Goal: Task Accomplishment & Management: Complete application form

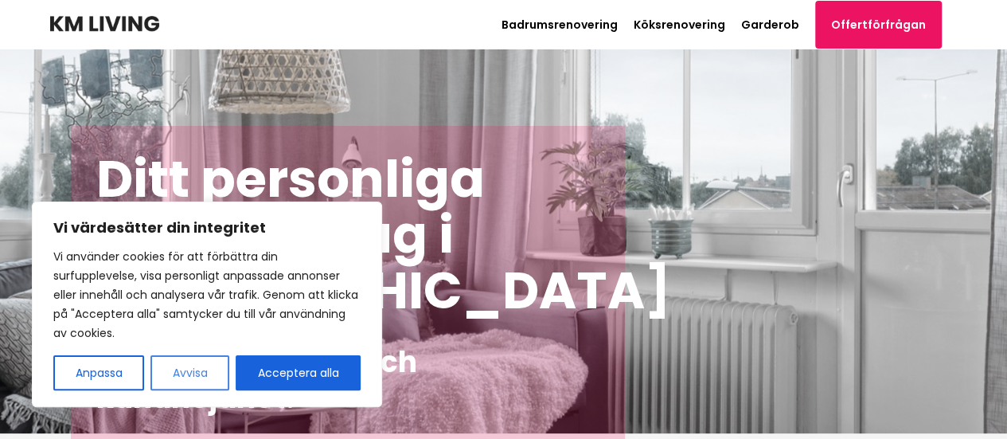
click at [216, 362] on button "Avvisa" at bounding box center [189, 372] width 79 height 35
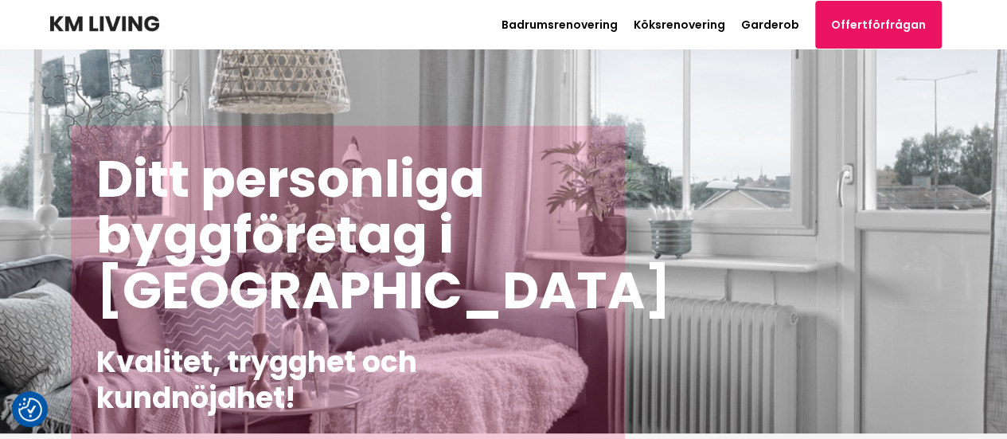
click at [561, 44] on header "Badrumsrenovering Köksrenovering Garderob Offertförfrågan Path [PHONE_NUMBER]" at bounding box center [504, 24] width 908 height 49
click at [604, 24] on link "Badrumsrenovering" at bounding box center [560, 25] width 116 height 16
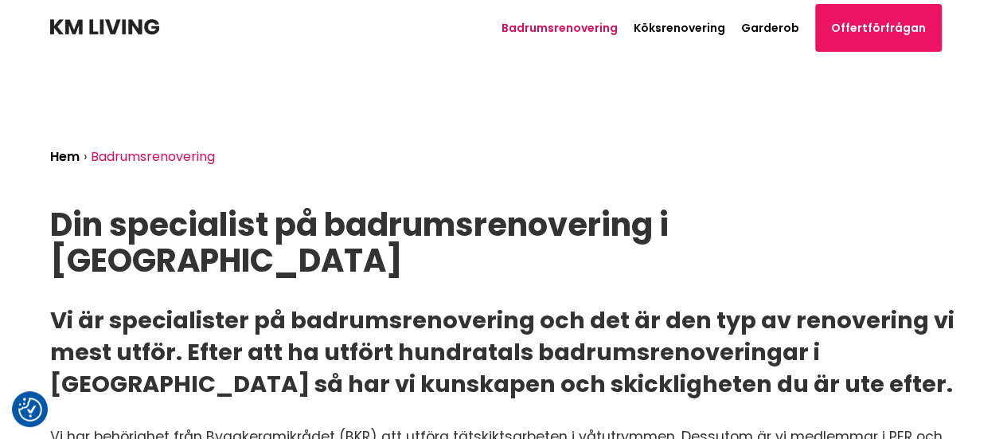
scroll to position [0, 80]
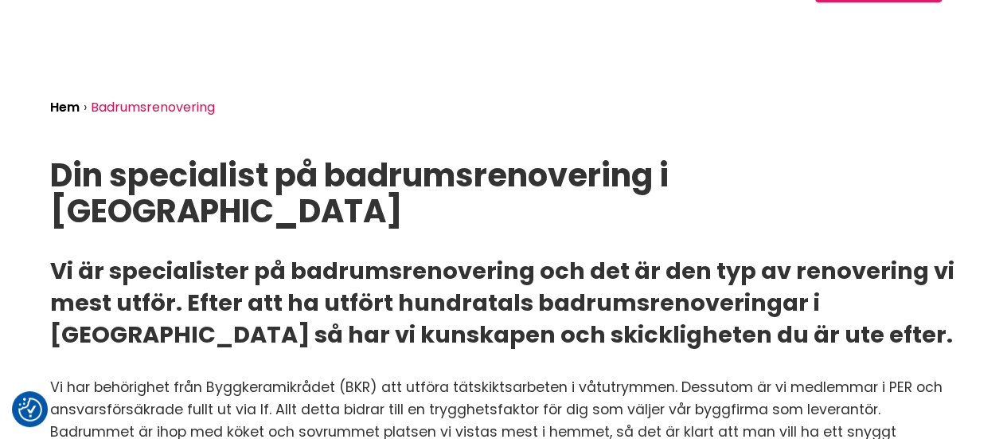
click at [514, 206] on div "Hem › Badrumsrenovering Din specialist på badrumsrenovering i [GEOGRAPHIC_DATA…" at bounding box center [503, 272] width 933 height 532
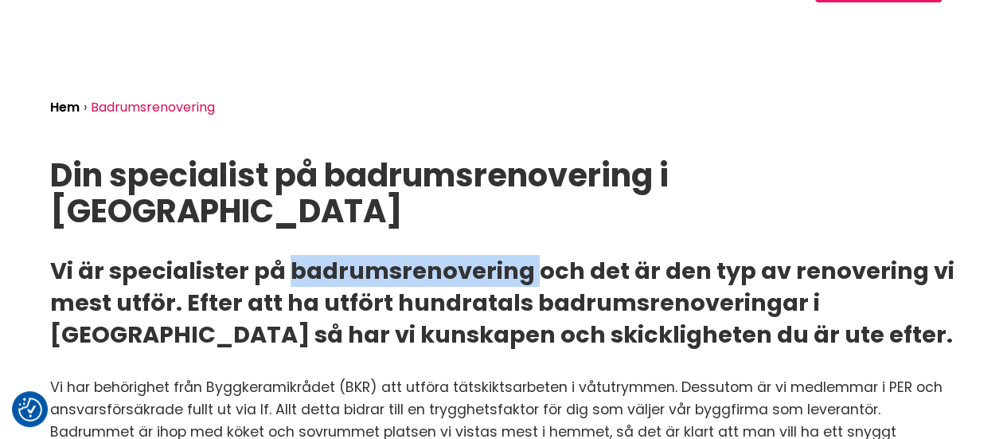
click at [514, 206] on div "Hem › Badrumsrenovering Din specialist på badrumsrenovering i [GEOGRAPHIC_DATA…" at bounding box center [503, 272] width 933 height 532
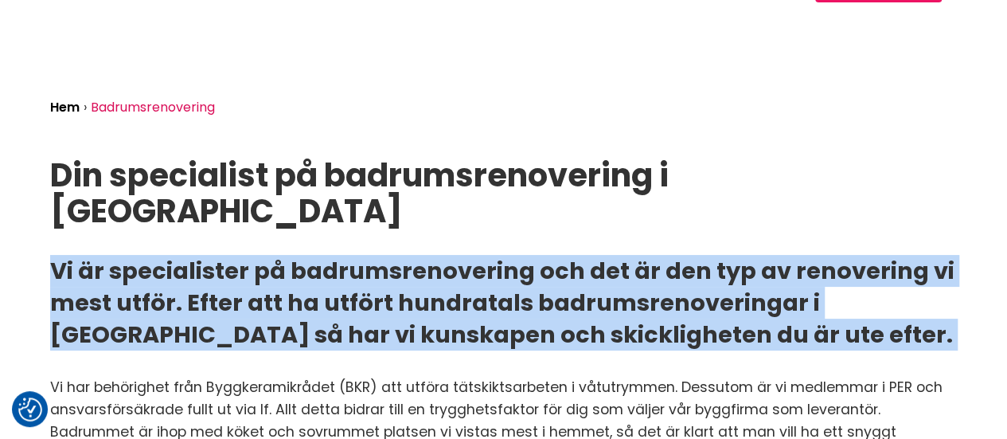
click at [514, 206] on div "Hem › Badrumsrenovering Din specialist på badrumsrenovering i [GEOGRAPHIC_DATA…" at bounding box center [503, 272] width 933 height 532
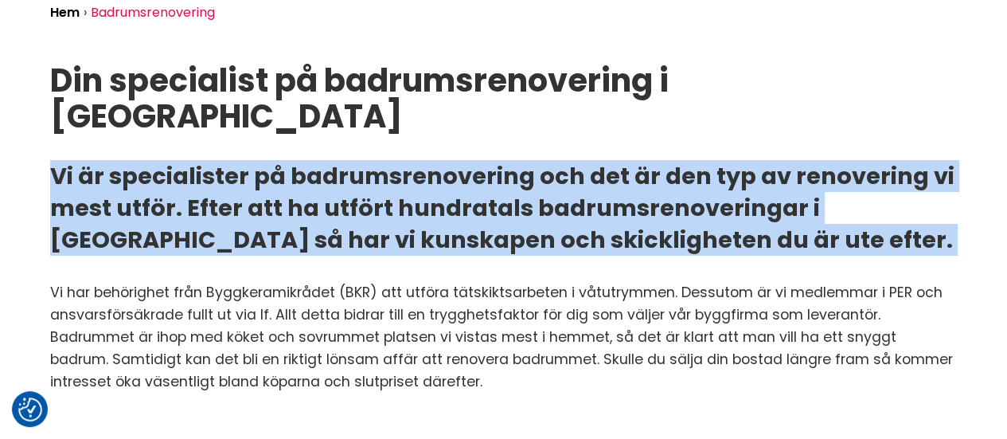
scroll to position [145, 0]
click at [514, 206] on h2 "Vi är specialister på badrumsrenovering och det är den typ av renovering vi mes…" at bounding box center [504, 207] width 908 height 96
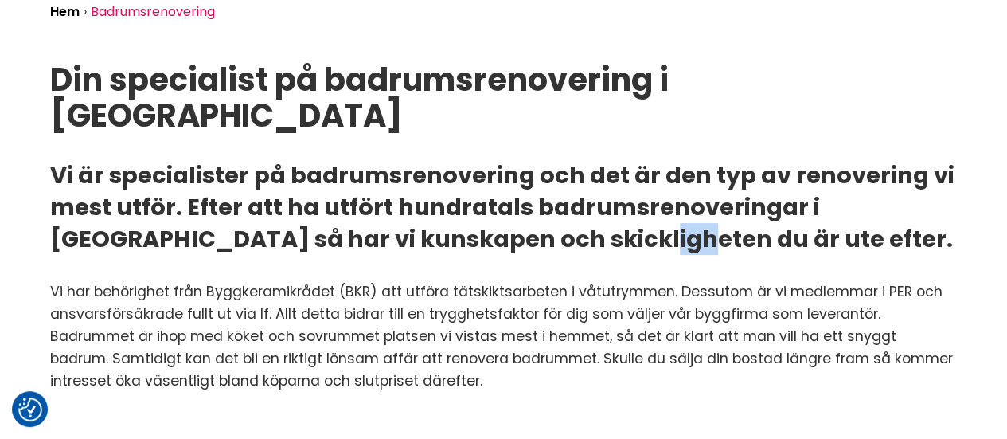
click at [514, 206] on h2 "Vi är specialister på badrumsrenovering och det är den typ av renovering vi mes…" at bounding box center [504, 207] width 908 height 96
click at [523, 292] on p "Vi har behörighet från Byggkeramikrådet (BKR) att utföra tätskiktsarbeten i våt…" at bounding box center [504, 335] width 908 height 111
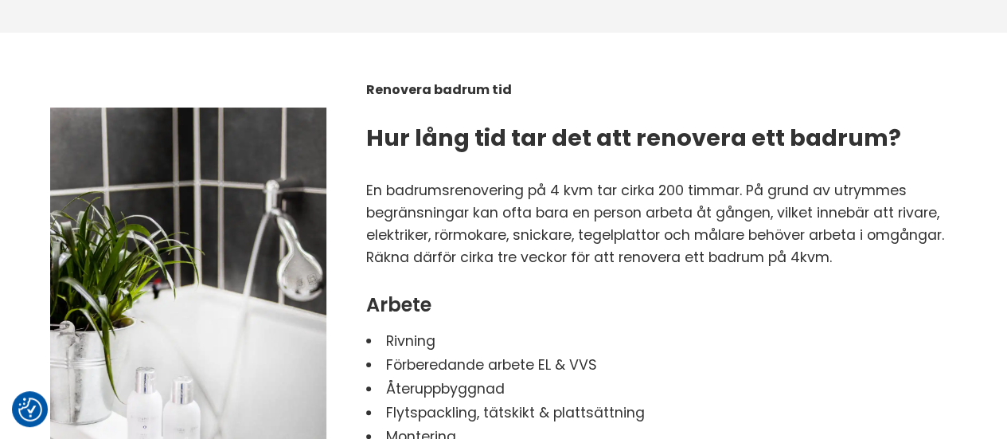
scroll to position [2312, 0]
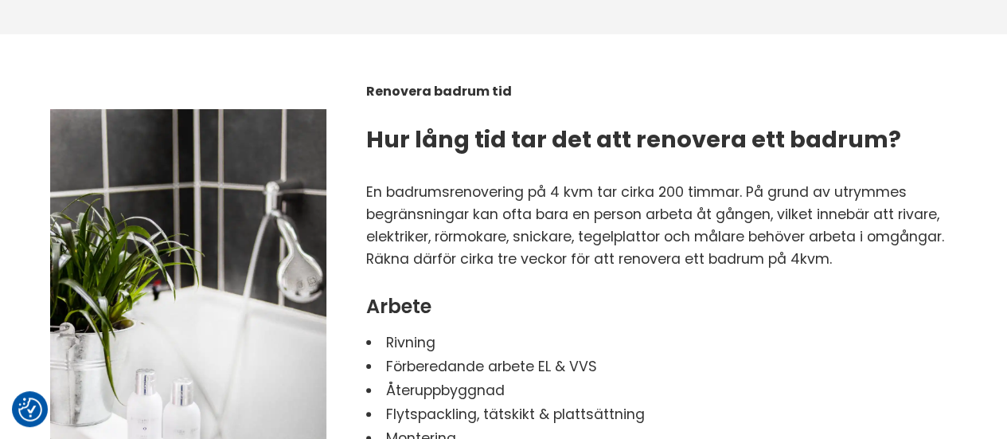
click at [499, 217] on p "En badrumsrenovering på 4 kvm tar cirka 200 timmar. På grund av utrymmes begrän…" at bounding box center [661, 214] width 591 height 67
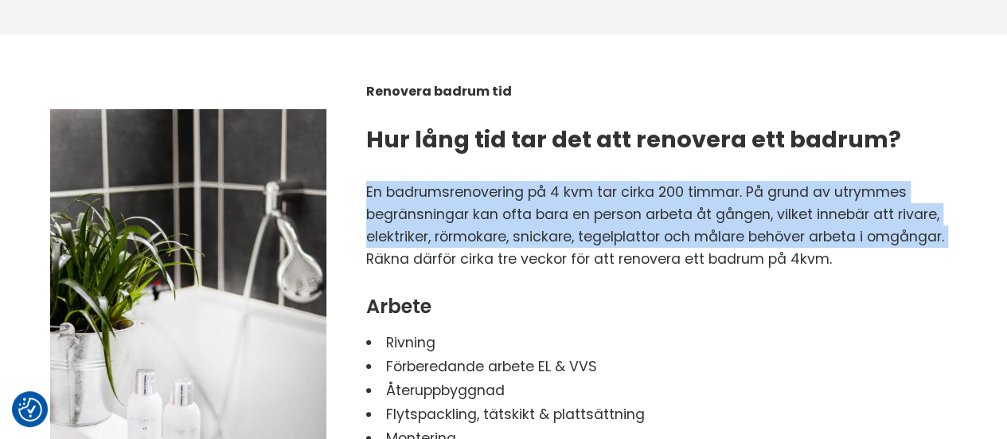
click at [499, 217] on p "En badrumsrenovering på 4 kvm tar cirka 200 timmar. På grund av utrymmes begrän…" at bounding box center [661, 214] width 591 height 67
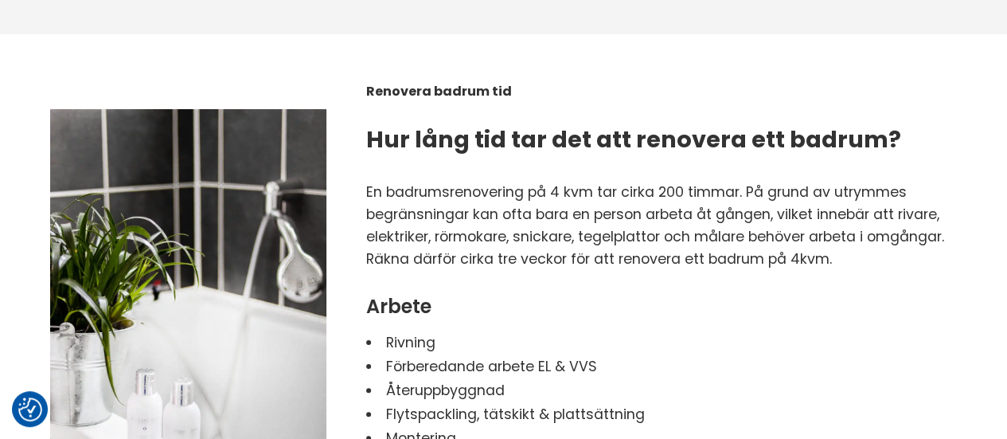
click at [499, 217] on p "En badrumsrenovering på 4 kvm tar cirka 200 timmar. På grund av utrymmes begrän…" at bounding box center [661, 214] width 591 height 67
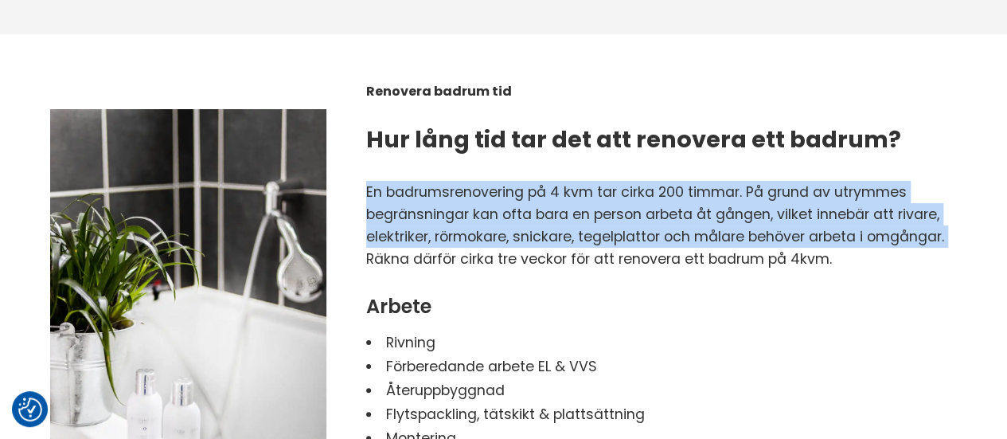
click at [499, 217] on p "En badrumsrenovering på 4 kvm tar cirka 200 timmar. På grund av utrymmes begrän…" at bounding box center [661, 214] width 591 height 67
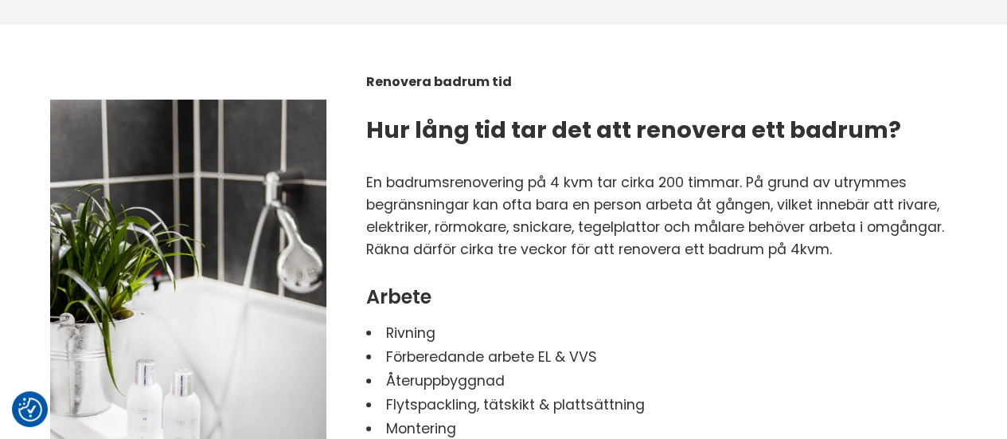
click at [499, 238] on p "Räkna därför cirka tre veckor för att renovera ett badrum på 4kvm." at bounding box center [661, 249] width 591 height 22
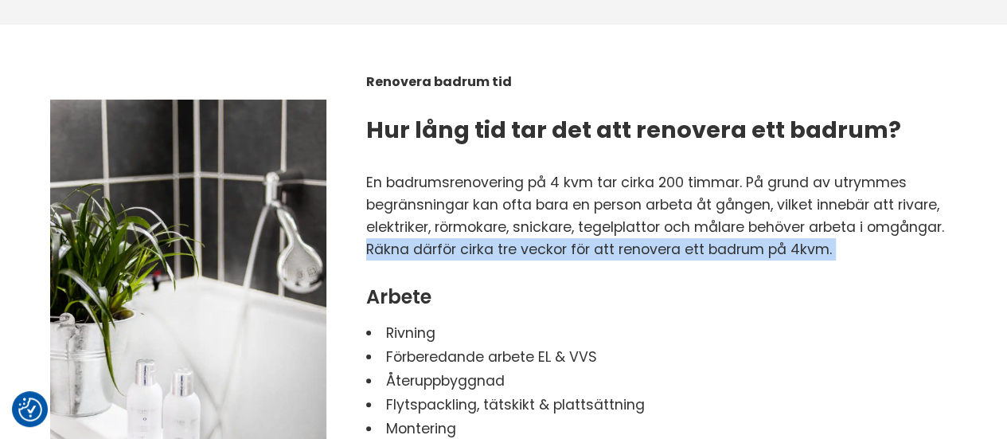
click at [499, 238] on p "Räkna därför cirka tre veckor för att renovera ett badrum på 4kvm." at bounding box center [661, 249] width 591 height 22
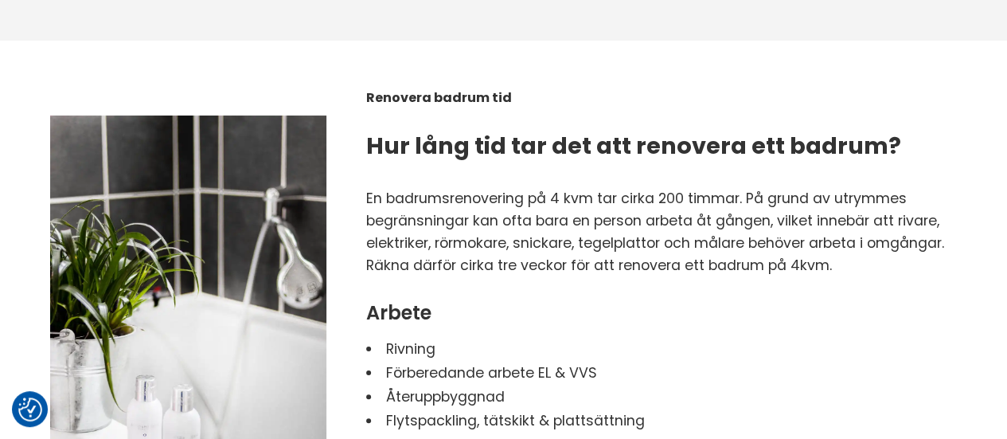
click at [499, 217] on p "En badrumsrenovering på 4 kvm tar cirka 200 timmar. På grund av utrymmes begrän…" at bounding box center [661, 220] width 591 height 67
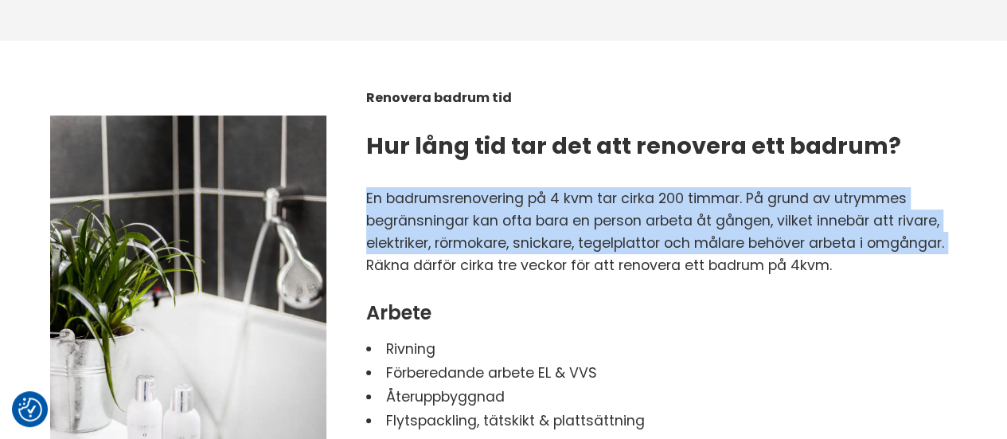
click at [499, 217] on p "En badrumsrenovering på 4 kvm tar cirka 200 timmar. På grund av utrymmes begrän…" at bounding box center [661, 220] width 591 height 67
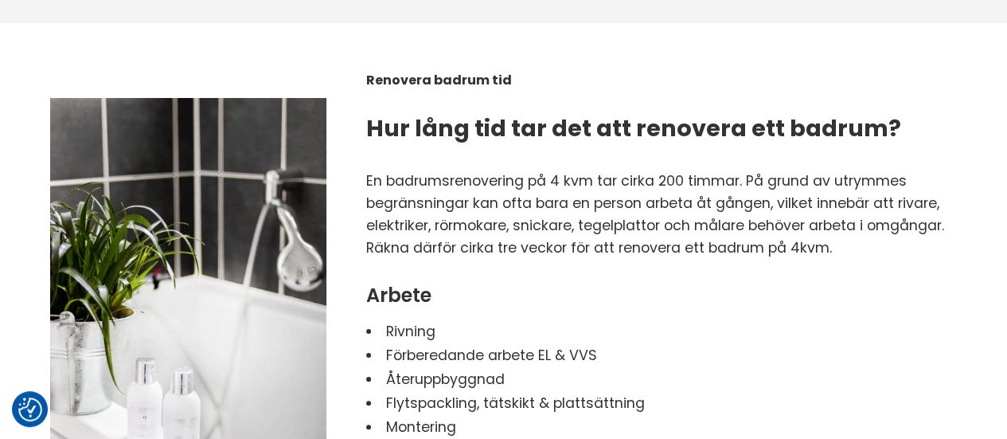
click at [499, 236] on p "Räkna därför cirka tre veckor för att renovera ett badrum på 4kvm." at bounding box center [661, 247] width 591 height 22
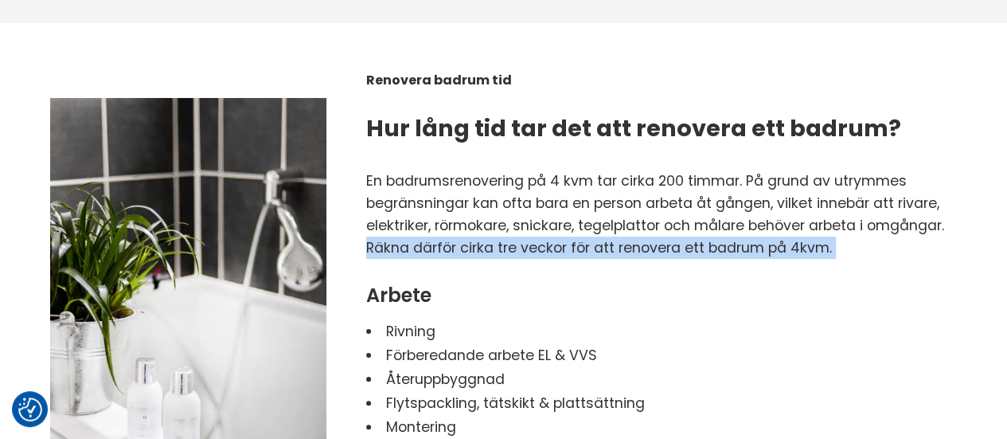
click at [499, 236] on p "Räkna därför cirka tre veckor för att renovera ett badrum på 4kvm." at bounding box center [661, 247] width 591 height 22
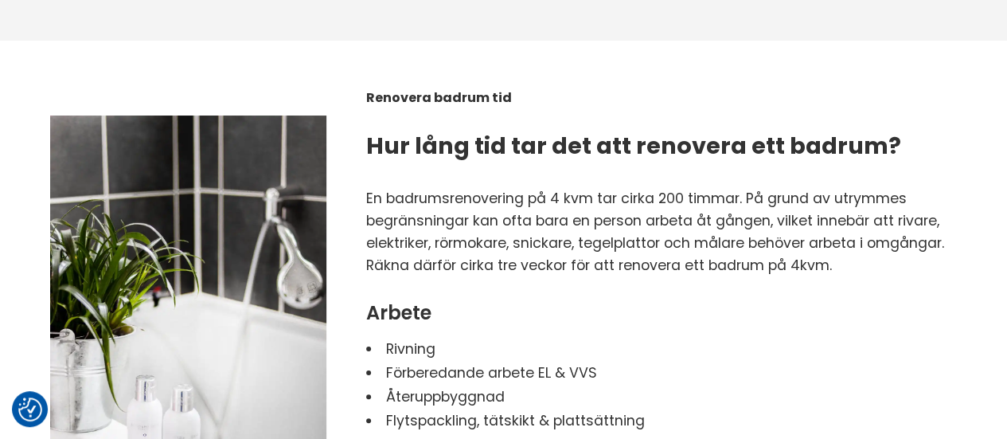
click at [499, 217] on p "En badrumsrenovering på 4 kvm tar cirka 200 timmar. På grund av utrymmes begrän…" at bounding box center [661, 220] width 591 height 67
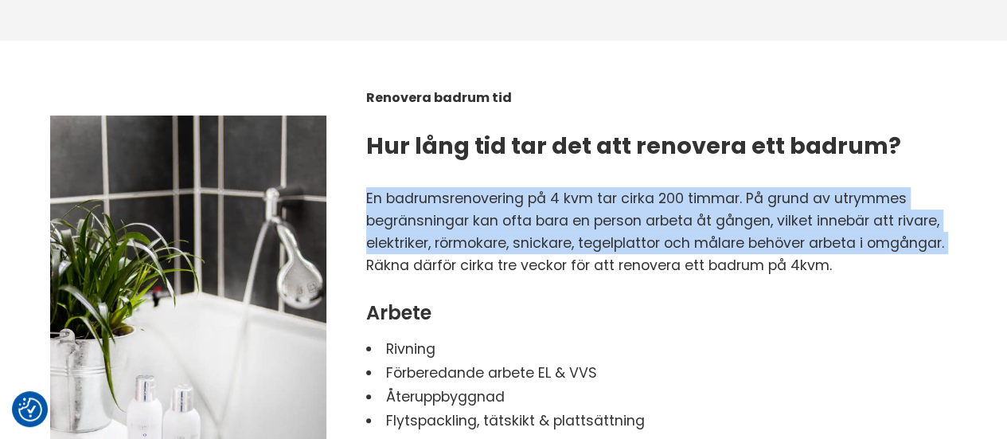
click at [499, 217] on p "En badrumsrenovering på 4 kvm tar cirka 200 timmar. På grund av utrymmes begrän…" at bounding box center [661, 220] width 591 height 67
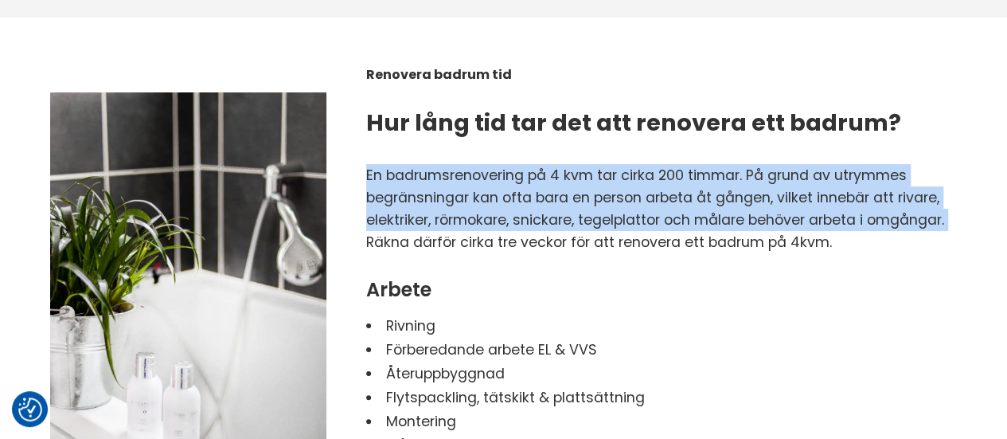
scroll to position [2329, 0]
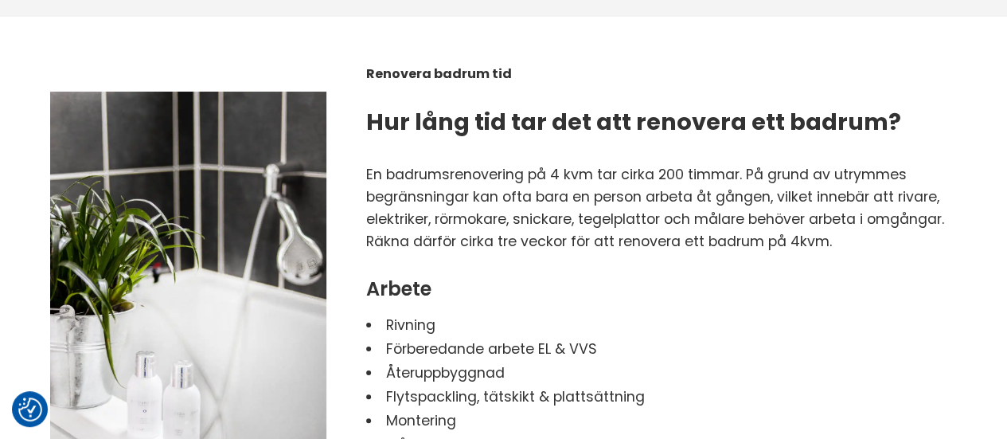
click at [499, 230] on p "Räkna därför cirka tre veckor för att renovera ett badrum på 4kvm." at bounding box center [661, 241] width 591 height 22
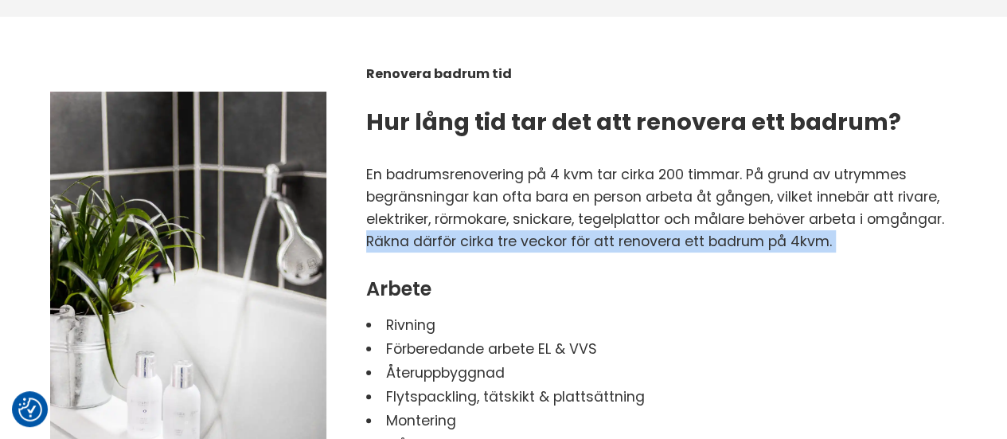
click at [499, 230] on p "Räkna därför cirka tre veckor för att renovera ett badrum på 4kvm." at bounding box center [661, 241] width 591 height 22
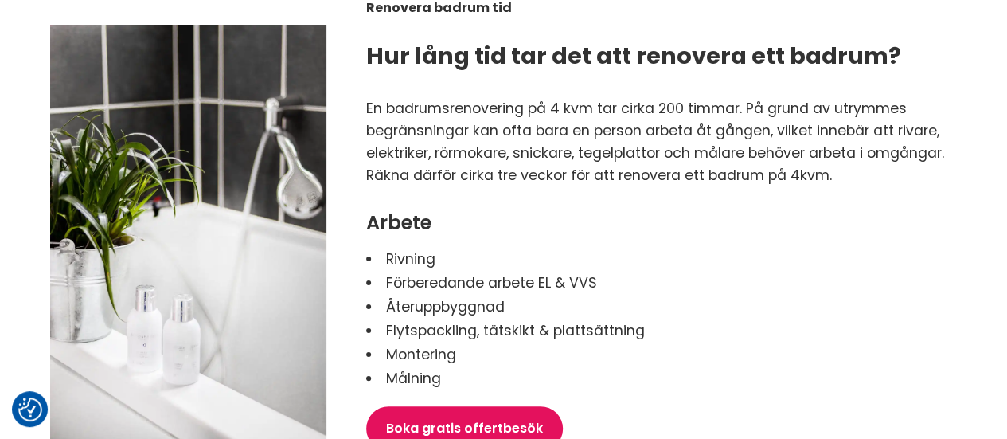
click at [499, 217] on div "En badrumsrenovering på 4 kvm tar cirka 200 timmar. På grund av utrymmes begrän…" at bounding box center [661, 243] width 591 height 293
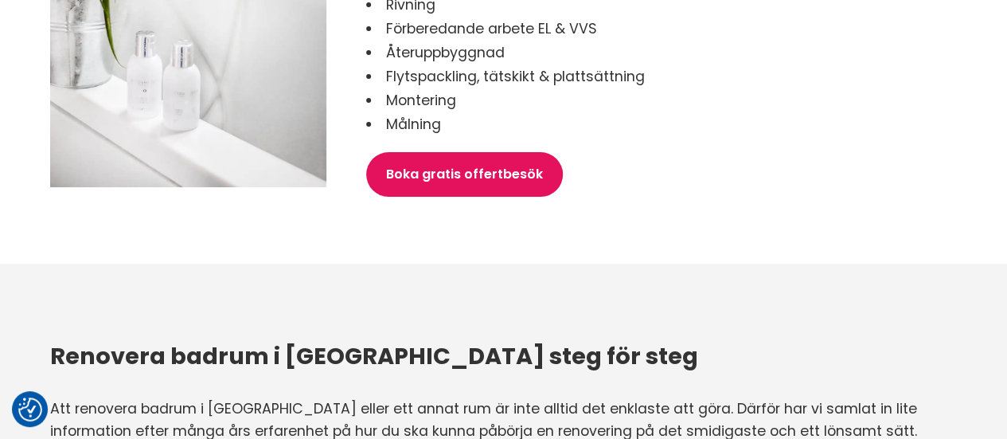
scroll to position [2650, 0]
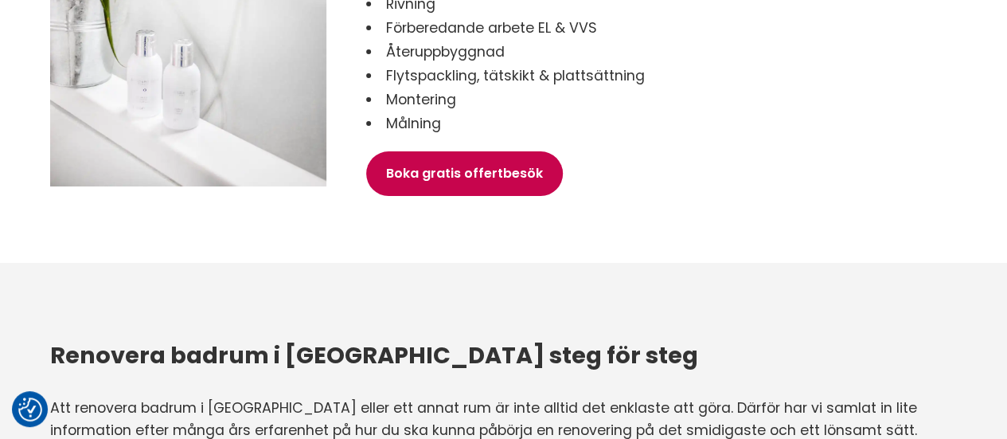
click at [490, 154] on link "Boka gratis offertbesök" at bounding box center [464, 173] width 197 height 45
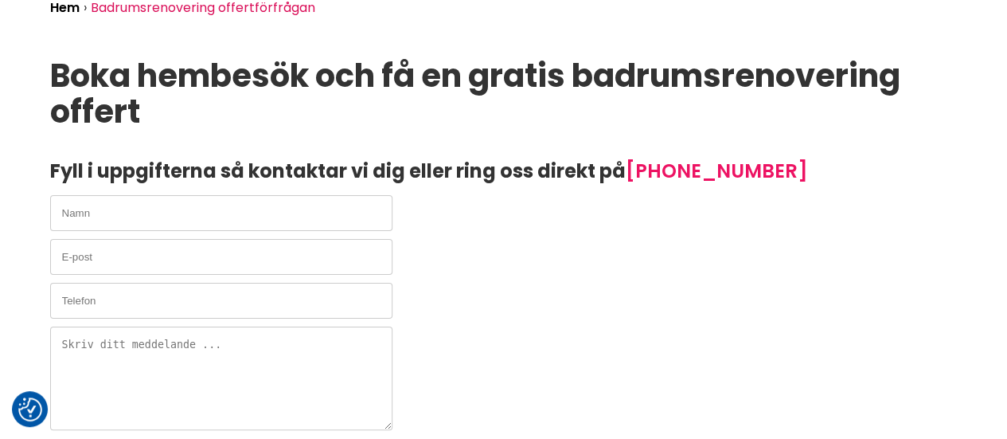
scroll to position [159, 0]
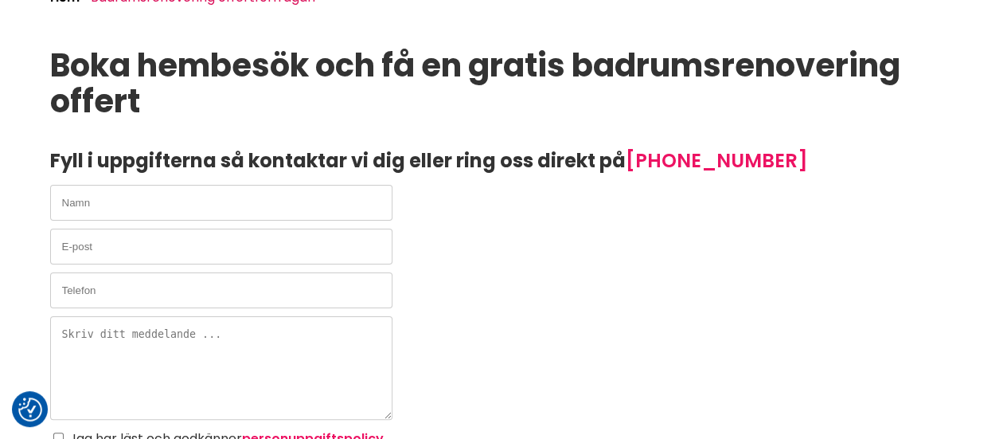
click at [369, 186] on input "text" at bounding box center [221, 203] width 342 height 36
type input "Viking Waldén"
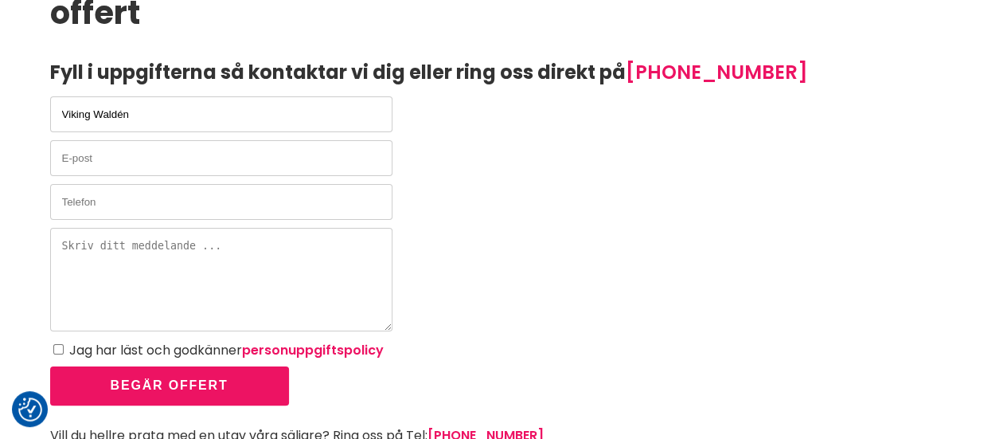
scroll to position [250, 0]
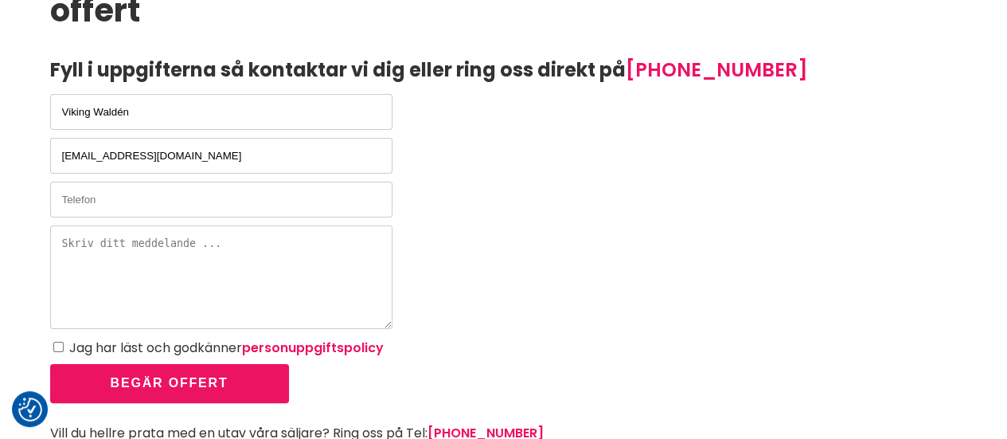
type input "[EMAIL_ADDRESS][DOMAIN_NAME]"
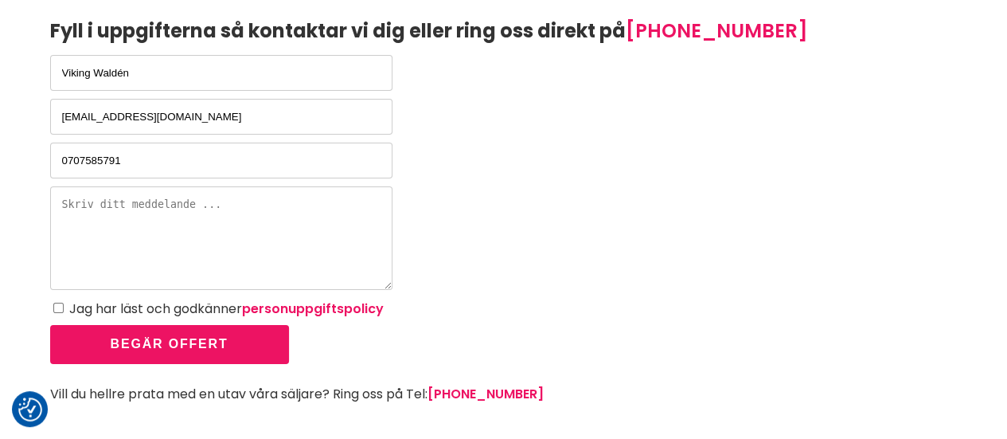
scroll to position [291, 0]
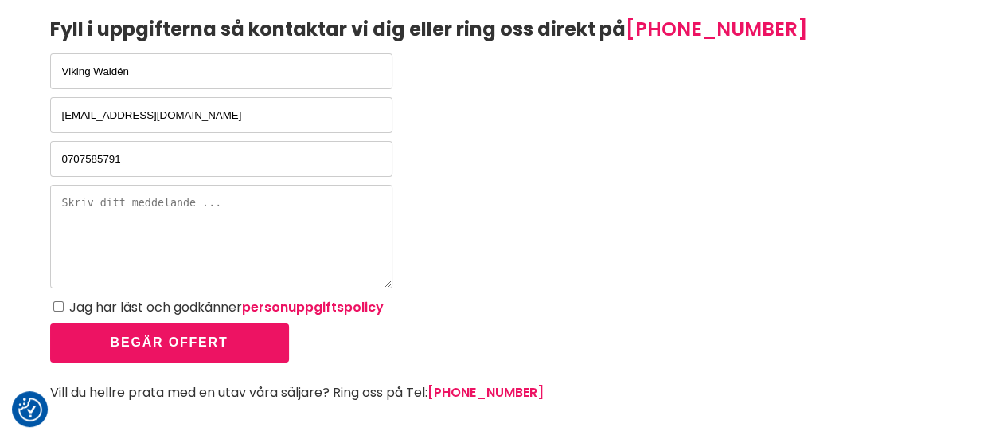
type input "0707585791"
click at [311, 187] on textarea at bounding box center [221, 237] width 342 height 104
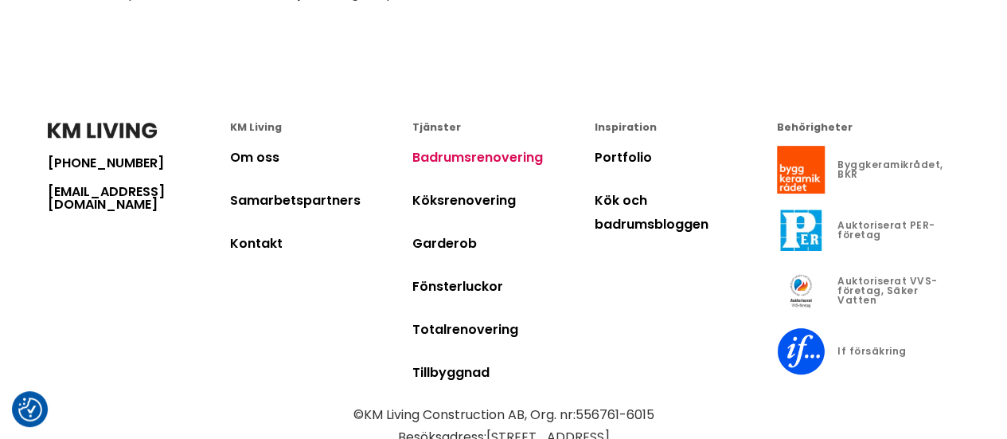
scroll to position [703, 0]
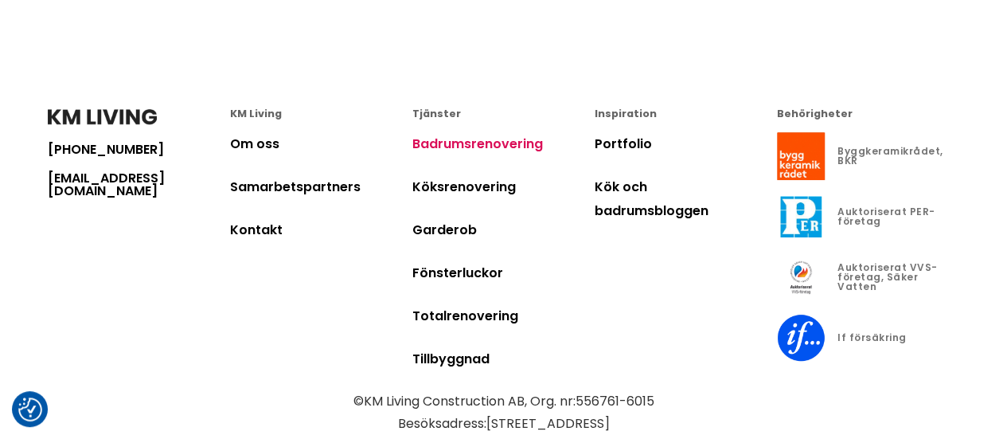
type textarea "Hej!"
drag, startPoint x: 35, startPoint y: 175, endPoint x: 228, endPoint y: 193, distance: 193.5
click at [228, 193] on footer "[PHONE_NUMBER] [EMAIL_ADDRESS][DOMAIN_NAME] KM Living Om oss Samarbetspartners …" at bounding box center [503, 283] width 1007 height 444
copy link "[EMAIL_ADDRESS][DOMAIN_NAME]"
